Goal: Go to known website: Access a specific website the user already knows

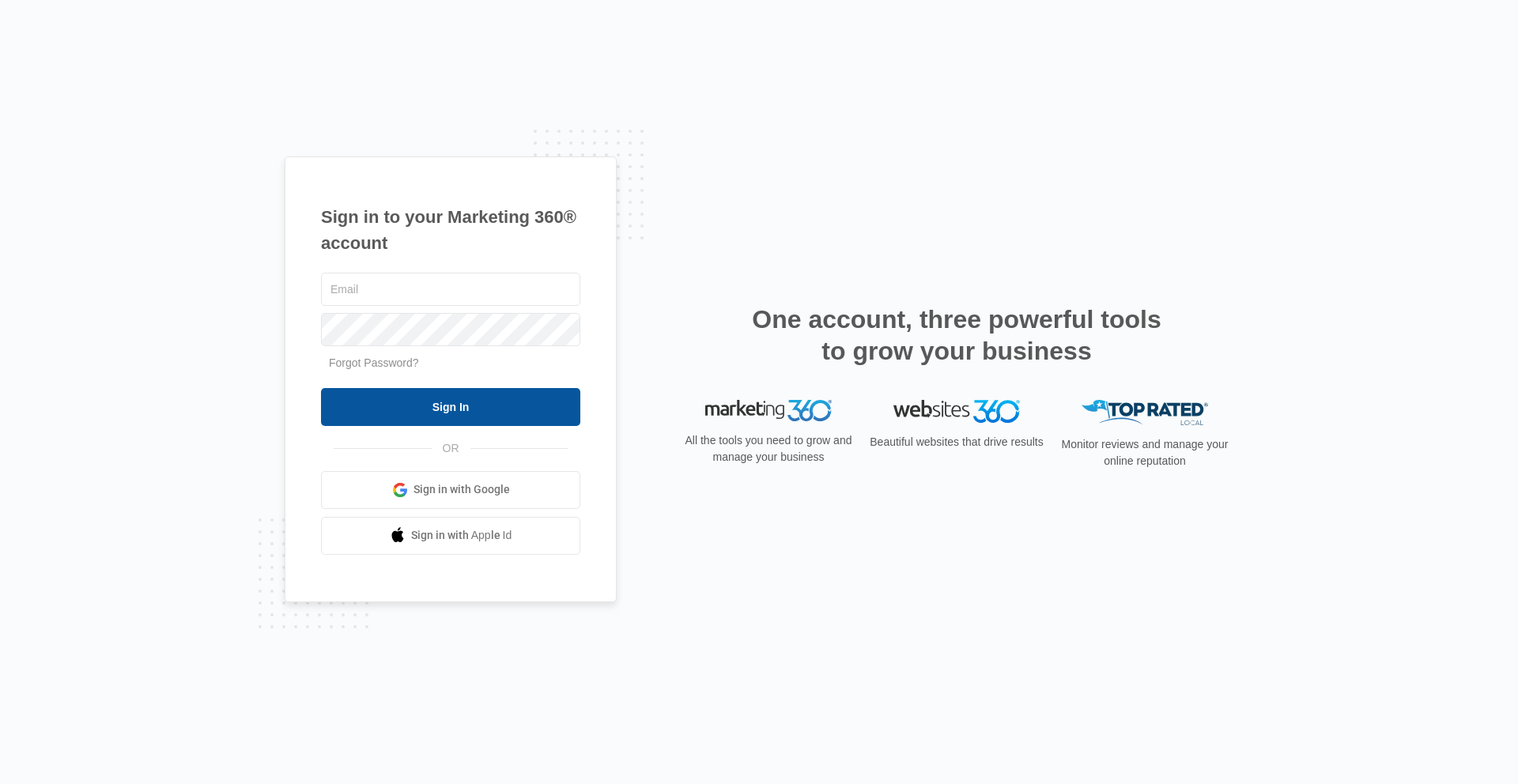
type input "[PERSON_NAME][EMAIL_ADDRESS][PERSON_NAME][DOMAIN_NAME]"
click at [450, 416] on input "Sign In" at bounding box center [451, 407] width 260 height 38
